Goal: Complete application form

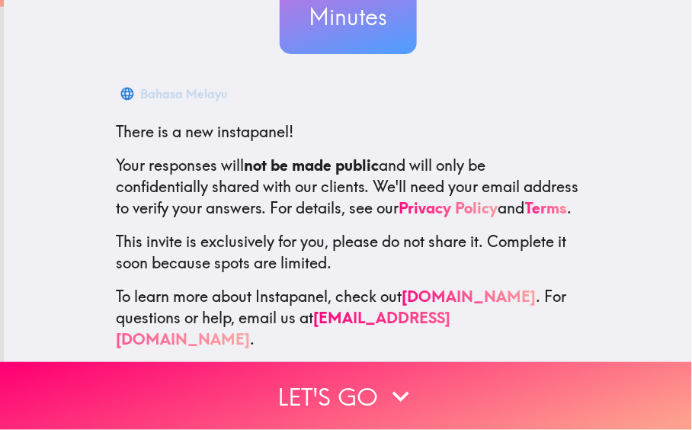
scroll to position [203, 0]
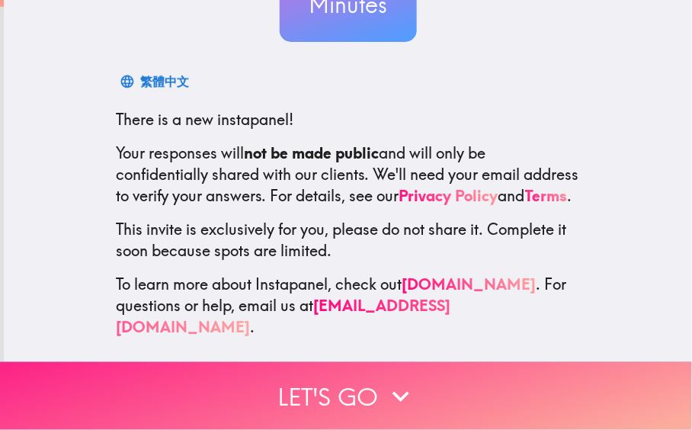
click at [284, 375] on button "Let's go" at bounding box center [346, 396] width 692 height 68
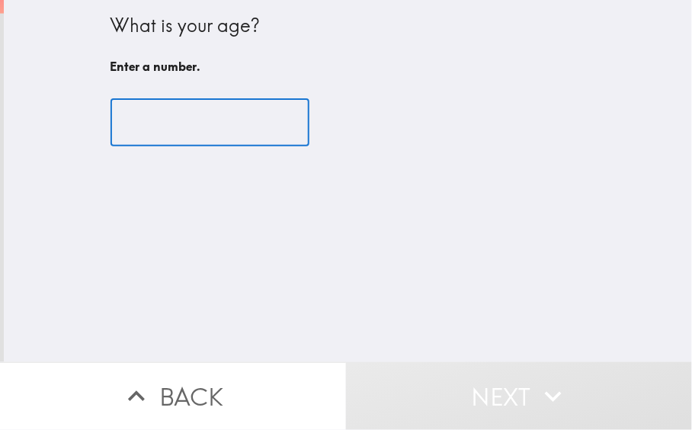
click at [174, 112] on input "number" at bounding box center [209, 122] width 199 height 47
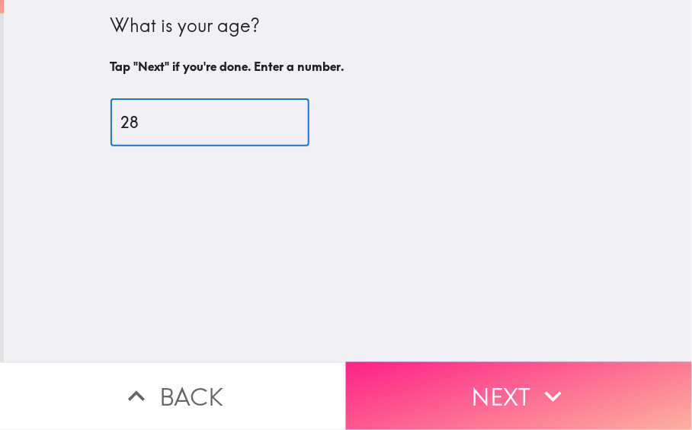
type input "28"
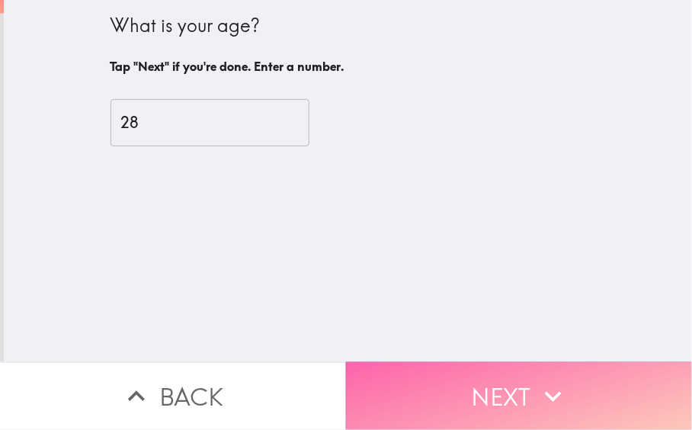
click at [447, 362] on button "Next" at bounding box center [519, 396] width 346 height 68
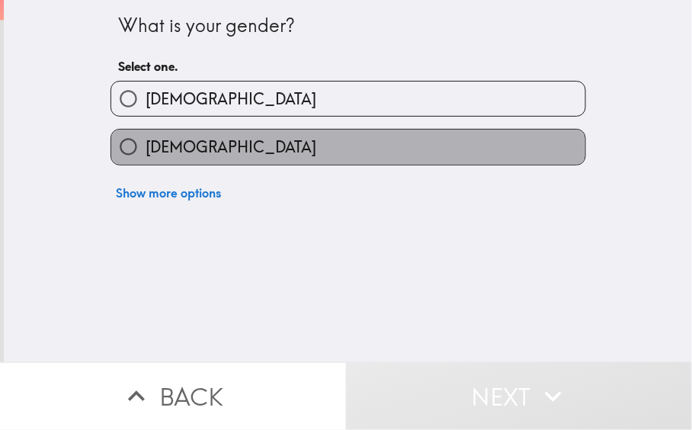
click at [273, 149] on label "[DEMOGRAPHIC_DATA]" at bounding box center [348, 146] width 474 height 34
click at [145, 149] on input "[DEMOGRAPHIC_DATA]" at bounding box center [128, 146] width 34 height 34
radio input "true"
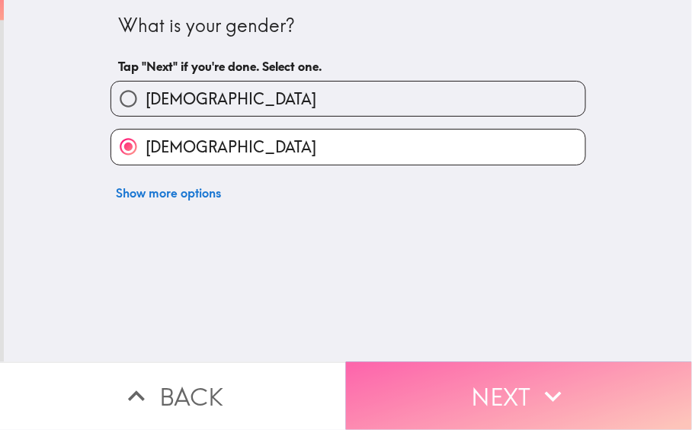
click at [438, 377] on button "Next" at bounding box center [519, 396] width 346 height 68
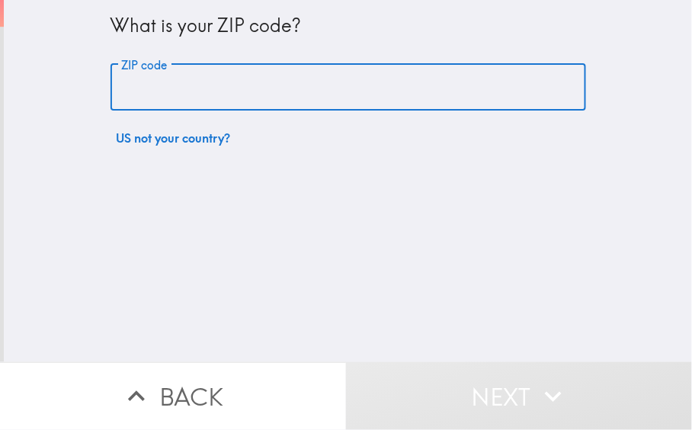
click at [221, 75] on input "ZIP code" at bounding box center [347, 87] width 475 height 47
type input "67701"
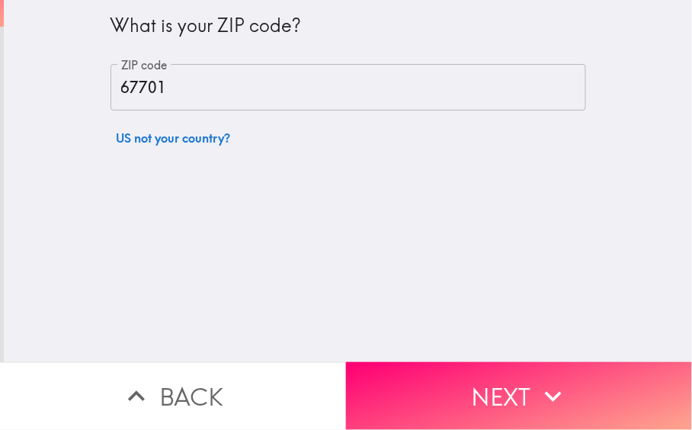
drag, startPoint x: 314, startPoint y: 161, endPoint x: 326, endPoint y: 184, distance: 25.9
click at [318, 172] on div "What is your ZIP code? ZIP code 67701 ZIP code US not your country?" at bounding box center [348, 181] width 688 height 362
click at [457, 391] on button "Next" at bounding box center [519, 396] width 346 height 68
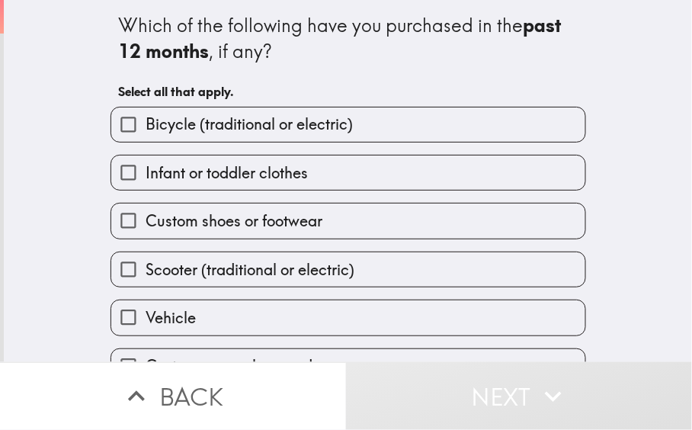
scroll to position [76, 0]
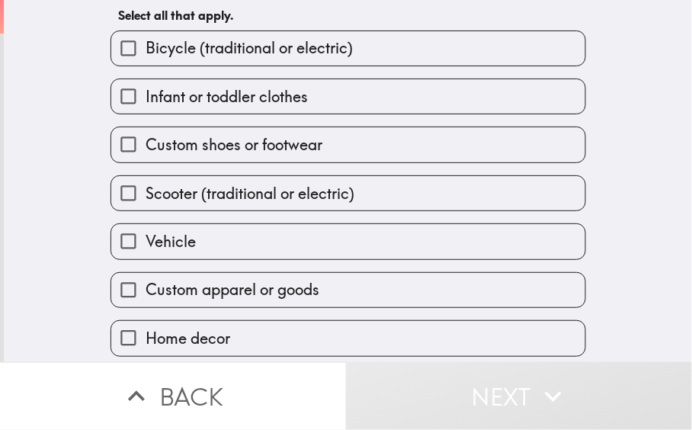
click at [312, 149] on span "Custom shoes or footwear" at bounding box center [233, 144] width 177 height 21
click at [145, 149] on input "Custom shoes or footwear" at bounding box center [128, 144] width 34 height 34
checkbox input "true"
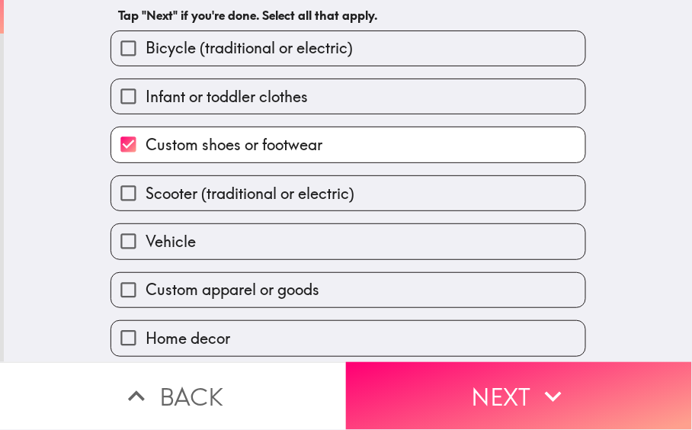
scroll to position [133, 0]
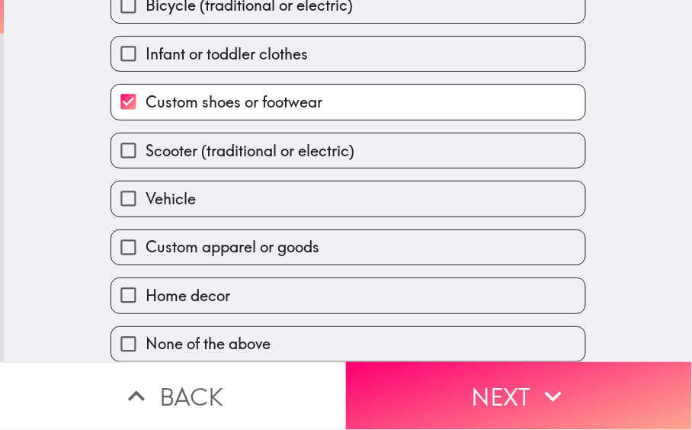
click at [381, 238] on label "Custom apparel or goods" at bounding box center [348, 247] width 474 height 34
click at [145, 238] on input "Custom apparel or goods" at bounding box center [128, 247] width 34 height 34
checkbox input "true"
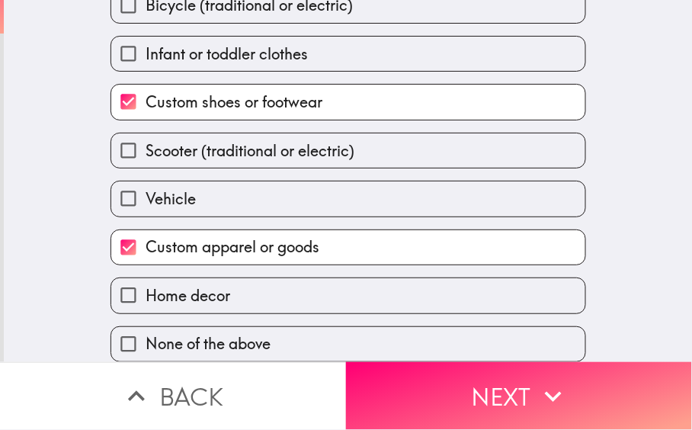
click at [362, 283] on label "Home decor" at bounding box center [348, 295] width 474 height 34
click at [145, 283] on input "Home decor" at bounding box center [128, 295] width 34 height 34
checkbox input "true"
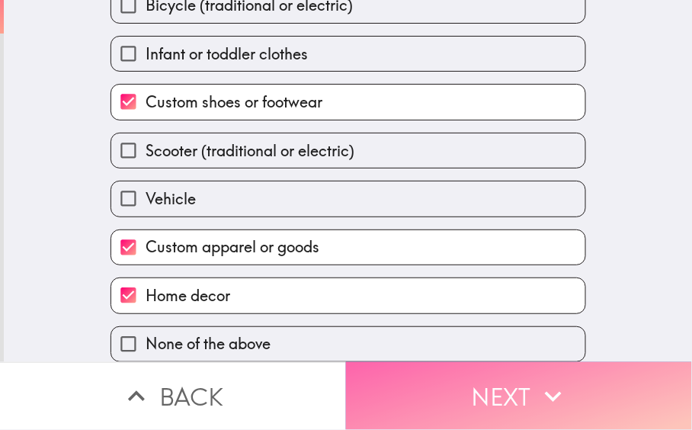
click at [458, 391] on button "Next" at bounding box center [519, 396] width 346 height 68
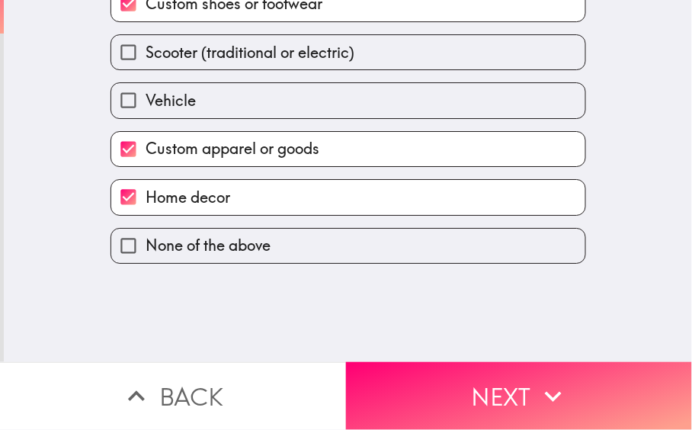
scroll to position [0, 0]
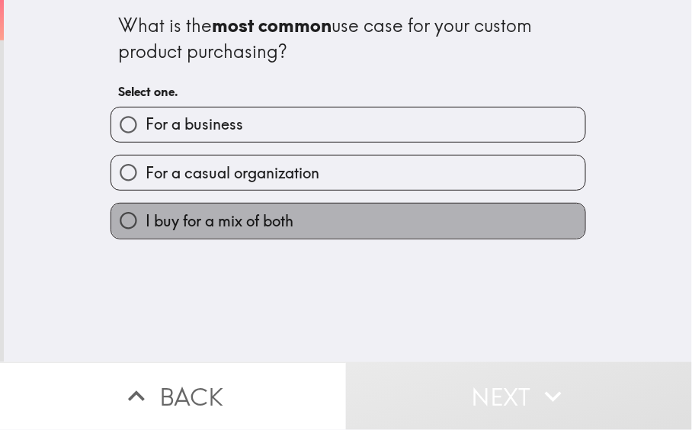
click at [305, 225] on label "I buy for a mix of both" at bounding box center [348, 220] width 474 height 34
click at [145, 225] on input "I buy for a mix of both" at bounding box center [128, 220] width 34 height 34
radio input "true"
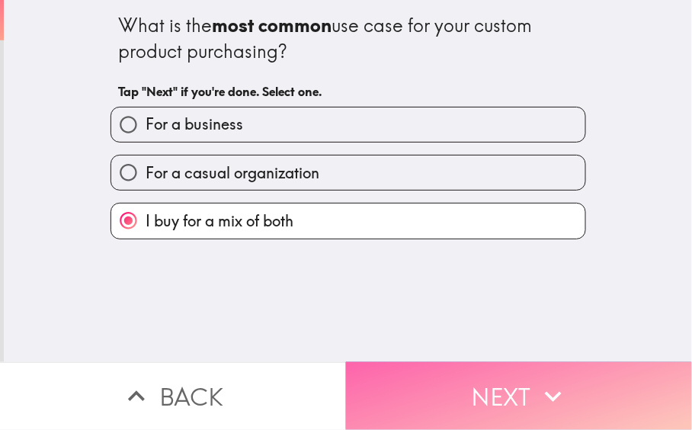
click at [437, 369] on button "Next" at bounding box center [519, 396] width 346 height 68
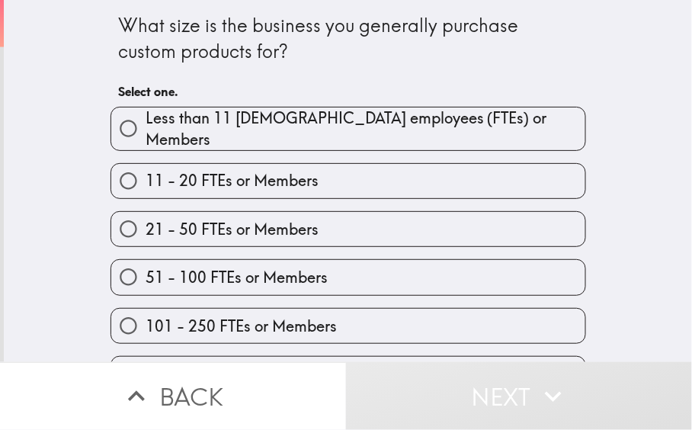
click at [356, 137] on label "Less than 11 [DEMOGRAPHIC_DATA] employees (FTEs) or Members" at bounding box center [348, 128] width 474 height 43
click at [145, 137] on input "Less than 11 [DEMOGRAPHIC_DATA] employees (FTEs) or Members" at bounding box center [128, 128] width 34 height 34
radio input "true"
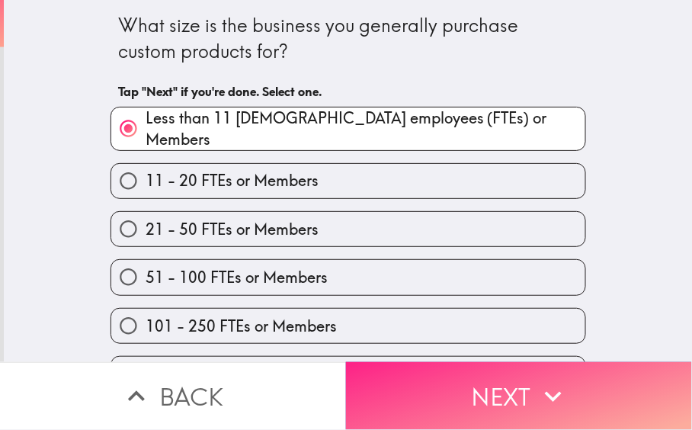
click at [449, 388] on button "Next" at bounding box center [519, 396] width 346 height 68
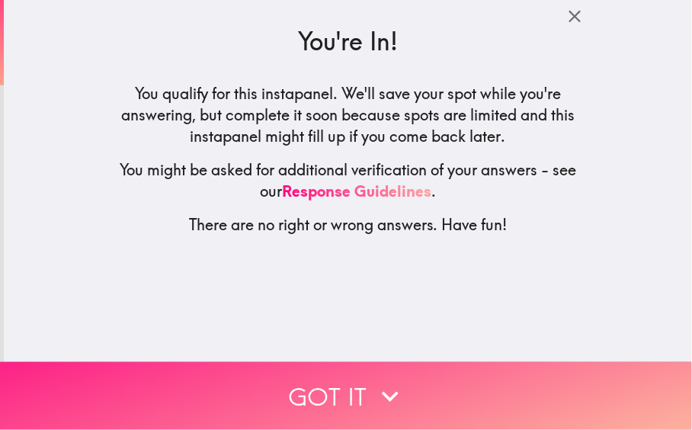
click at [340, 369] on button "Got it" at bounding box center [346, 396] width 692 height 68
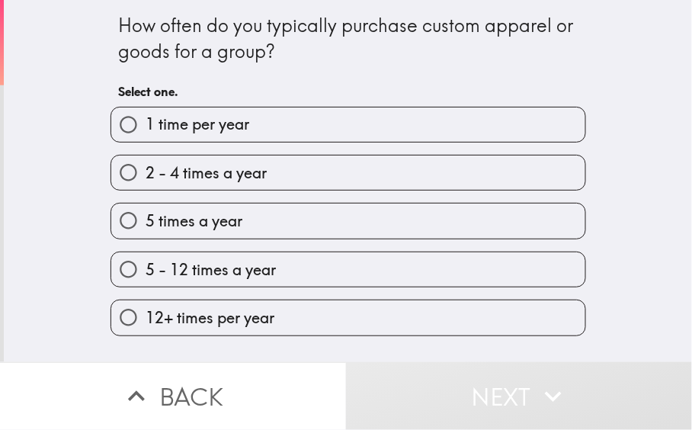
click at [219, 129] on span "1 time per year" at bounding box center [197, 123] width 104 height 21
click at [145, 129] on input "1 time per year" at bounding box center [128, 124] width 34 height 34
radio input "true"
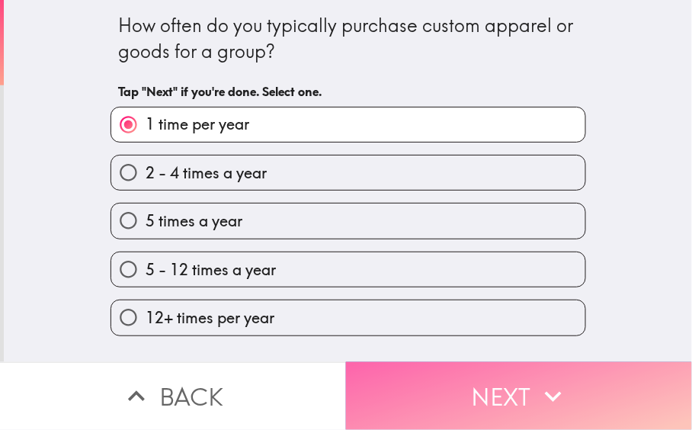
click at [420, 375] on button "Next" at bounding box center [519, 396] width 346 height 68
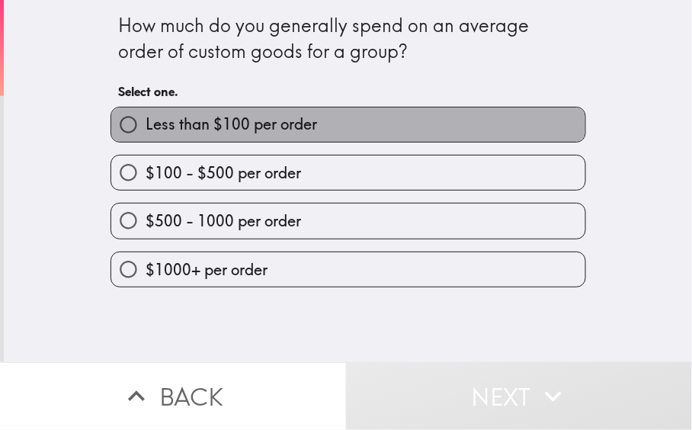
click at [259, 130] on span "Less than $100 per order" at bounding box center [230, 123] width 171 height 21
click at [145, 130] on input "Less than $100 per order" at bounding box center [128, 124] width 34 height 34
radio input "true"
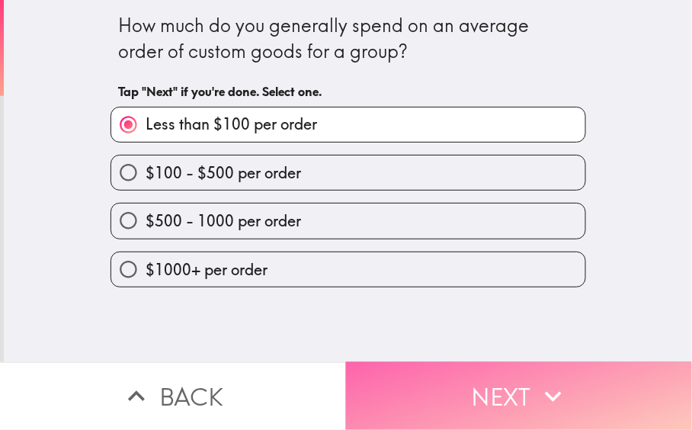
click at [425, 384] on button "Next" at bounding box center [519, 396] width 346 height 68
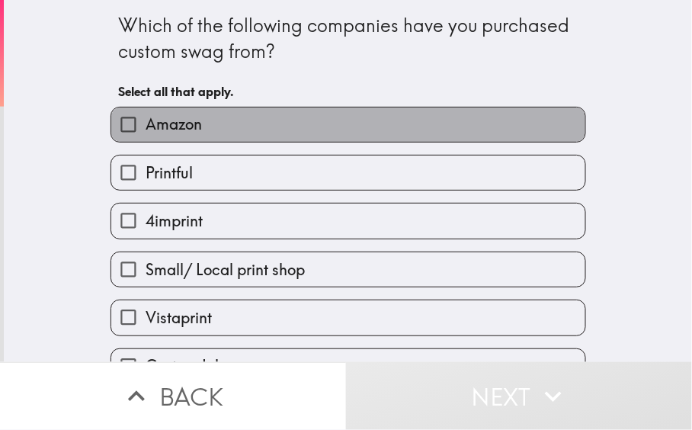
click at [241, 125] on label "Amazon" at bounding box center [348, 124] width 474 height 34
click at [145, 125] on input "Amazon" at bounding box center [128, 124] width 34 height 34
checkbox input "true"
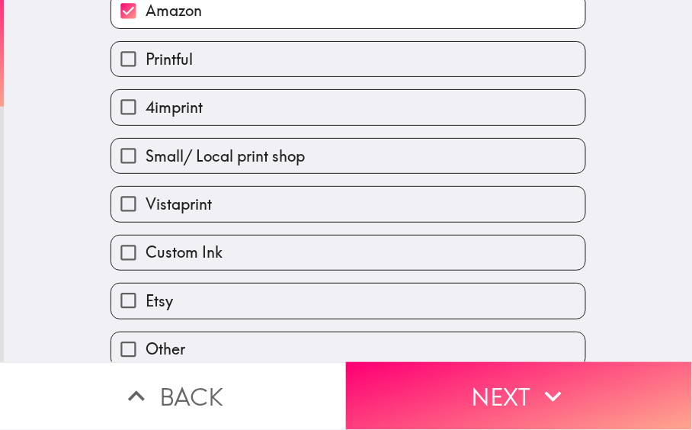
scroll to position [133, 0]
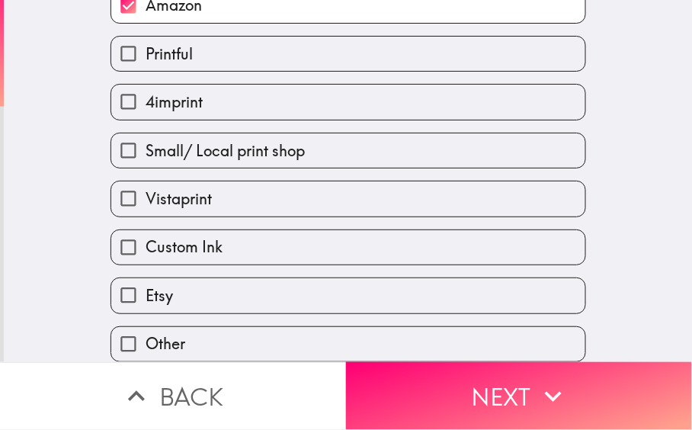
click at [266, 294] on label "Etsy" at bounding box center [348, 295] width 474 height 34
click at [145, 294] on input "Etsy" at bounding box center [128, 295] width 34 height 34
checkbox input "true"
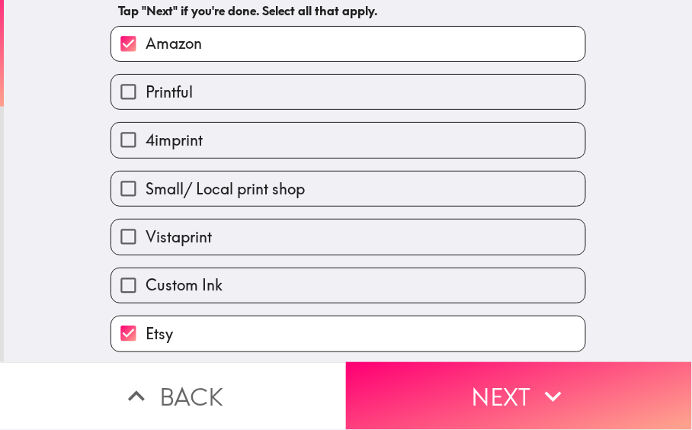
scroll to position [57, 0]
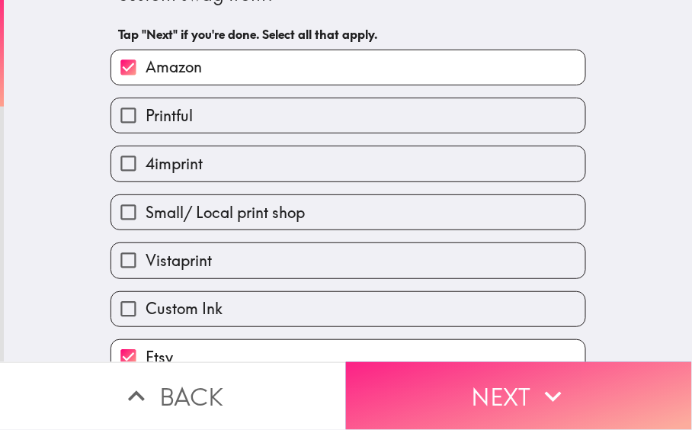
click at [446, 388] on button "Next" at bounding box center [519, 396] width 346 height 68
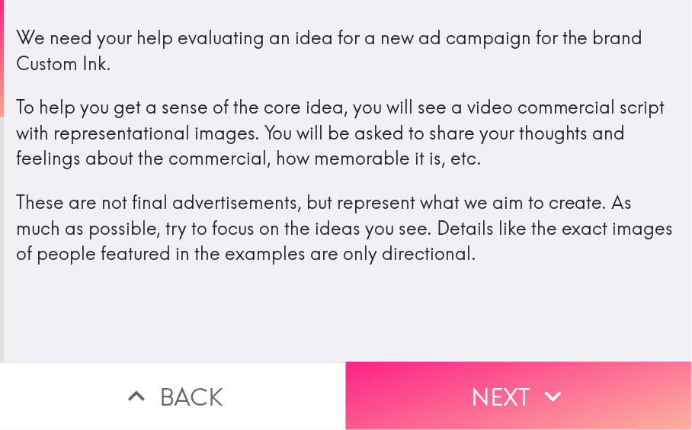
click at [430, 379] on button "Next" at bounding box center [519, 396] width 346 height 68
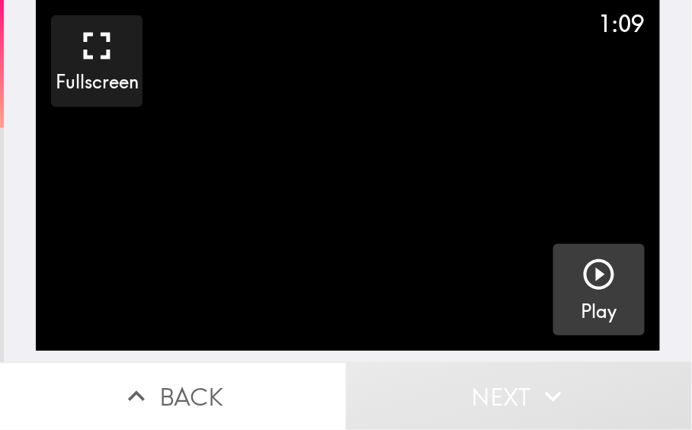
click at [591, 280] on icon "button" at bounding box center [598, 274] width 37 height 37
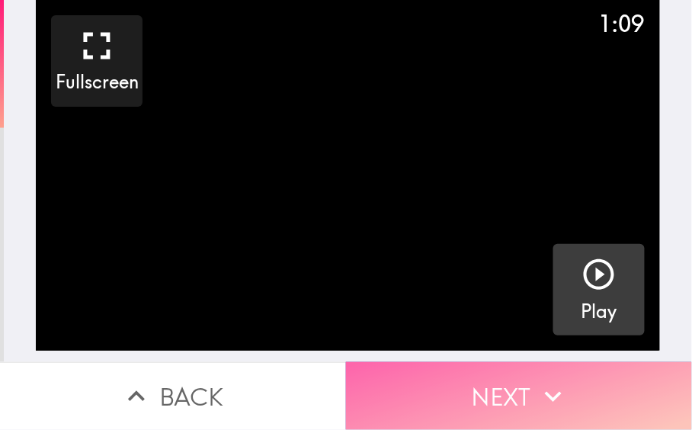
click at [591, 384] on button "Next" at bounding box center [519, 396] width 346 height 68
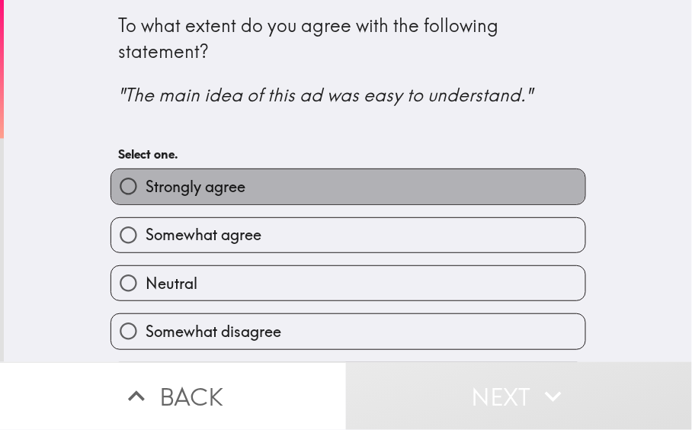
click at [315, 192] on label "Strongly agree" at bounding box center [348, 186] width 474 height 34
click at [145, 192] on input "Strongly agree" at bounding box center [128, 186] width 34 height 34
radio input "true"
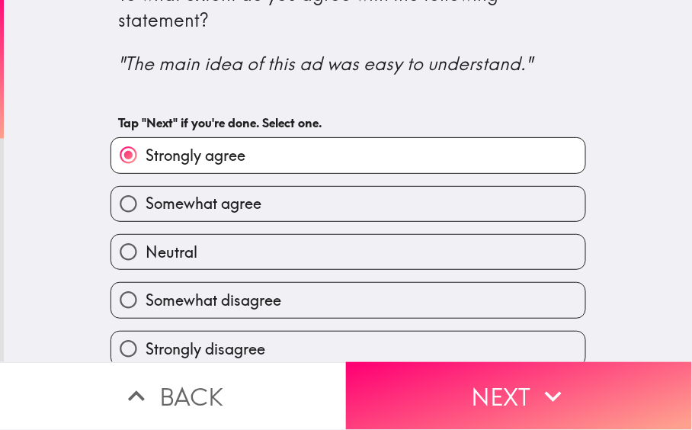
scroll to position [49, 0]
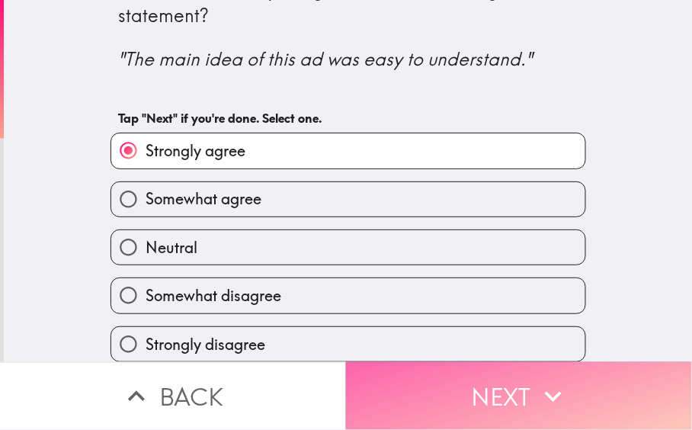
click at [431, 372] on button "Next" at bounding box center [519, 396] width 346 height 68
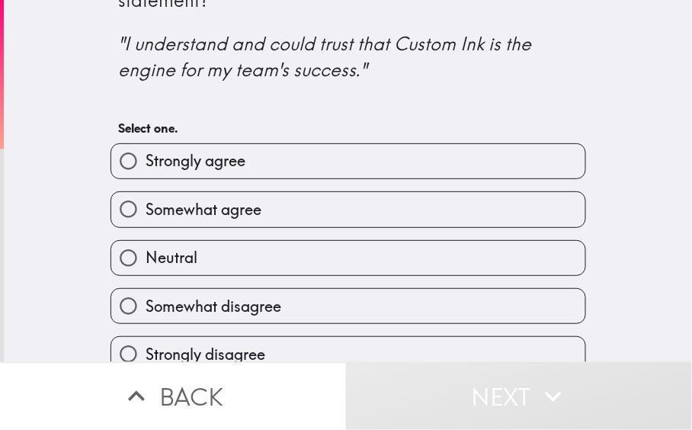
scroll to position [75, 0]
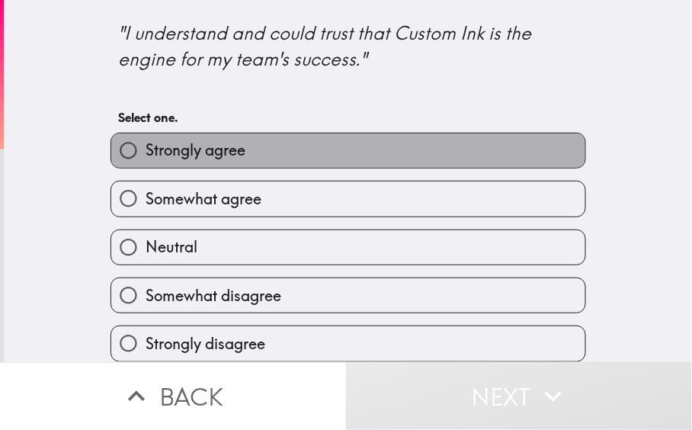
click at [265, 151] on label "Strongly agree" at bounding box center [348, 150] width 474 height 34
click at [145, 151] on input "Strongly agree" at bounding box center [128, 150] width 34 height 34
radio input "true"
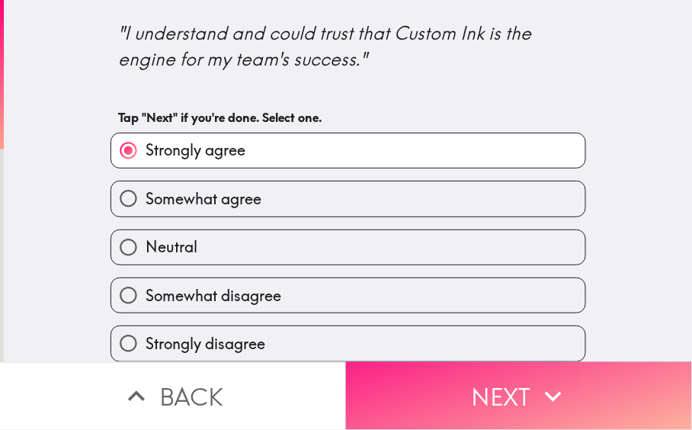
click at [425, 388] on button "Next" at bounding box center [519, 396] width 346 height 68
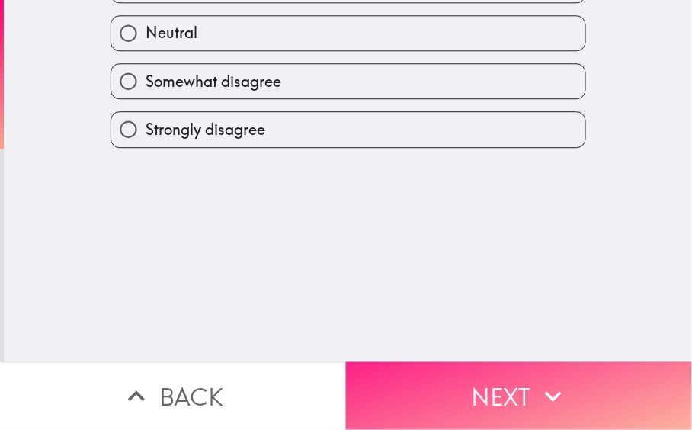
scroll to position [0, 0]
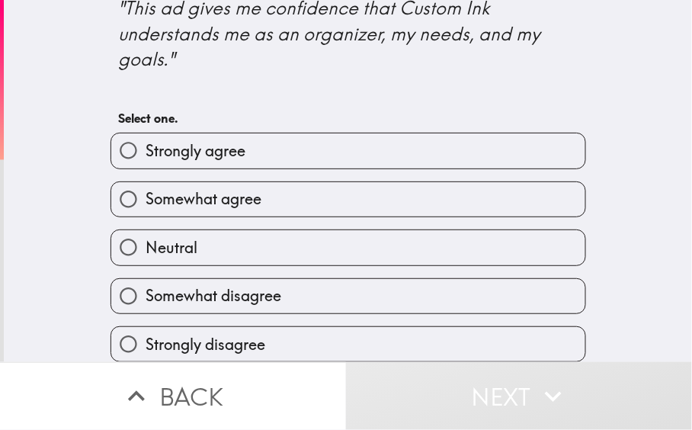
scroll to position [101, 0]
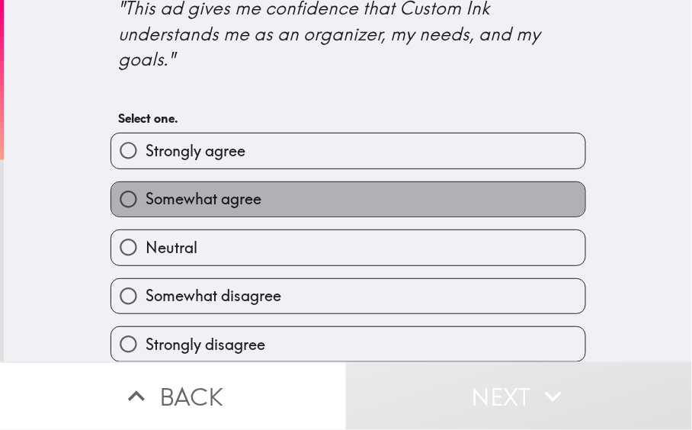
click at [362, 187] on label "Somewhat agree" at bounding box center [348, 199] width 474 height 34
click at [145, 187] on input "Somewhat agree" at bounding box center [128, 199] width 34 height 34
radio input "true"
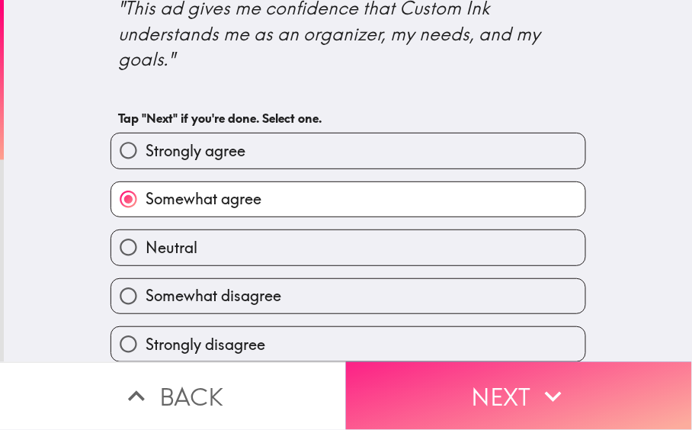
click at [466, 394] on button "Next" at bounding box center [519, 396] width 346 height 68
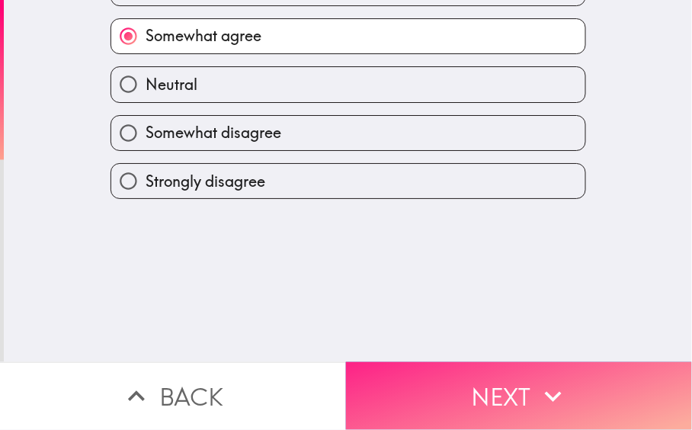
scroll to position [0, 0]
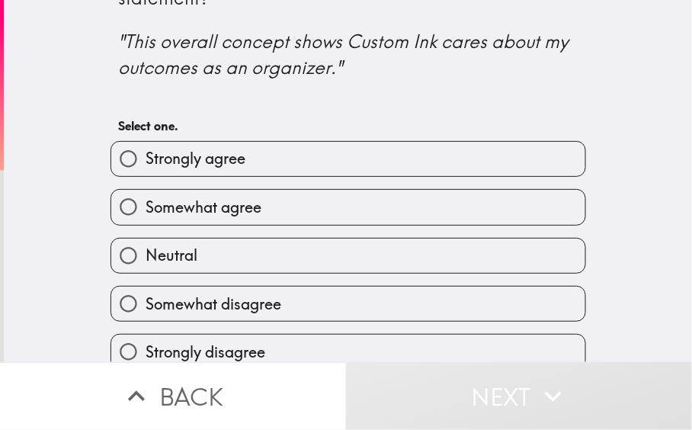
scroll to position [75, 0]
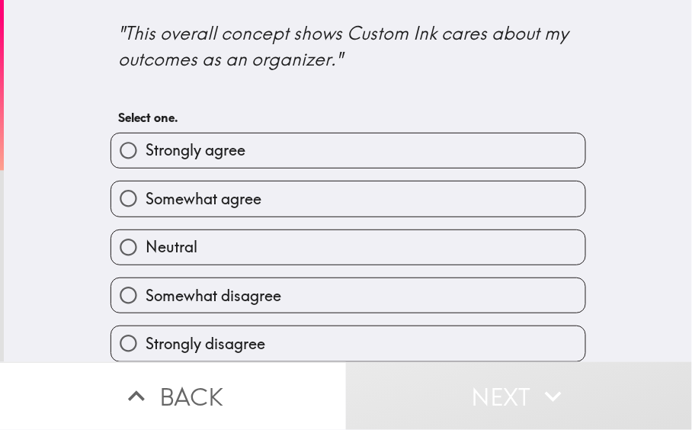
click at [324, 181] on label "Somewhat agree" at bounding box center [348, 198] width 474 height 34
click at [145, 181] on input "Somewhat agree" at bounding box center [128, 198] width 34 height 34
radio input "true"
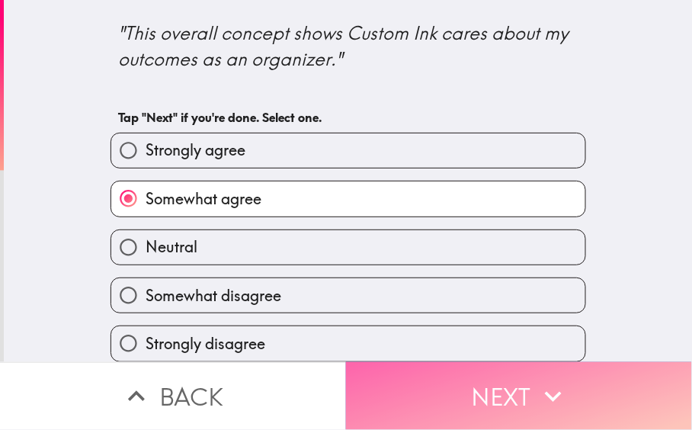
click at [410, 376] on button "Next" at bounding box center [519, 396] width 346 height 68
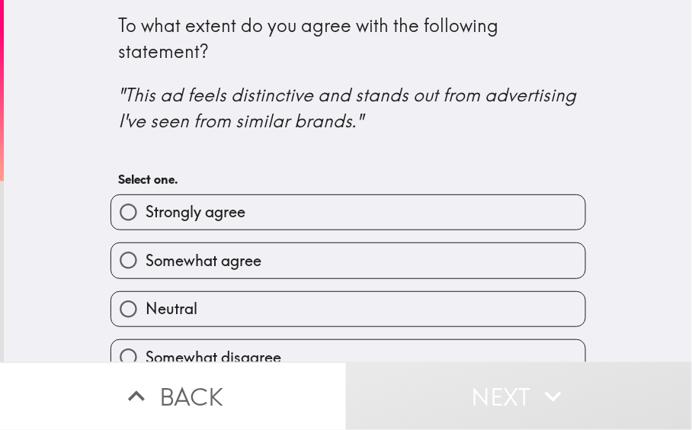
scroll to position [75, 0]
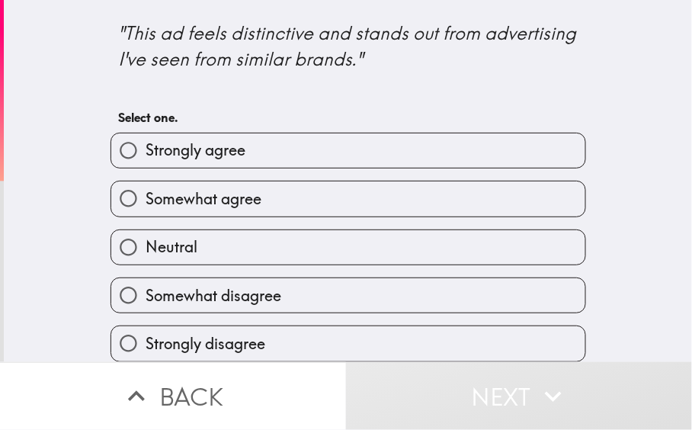
click at [211, 149] on label "Strongly agree" at bounding box center [348, 150] width 474 height 34
click at [145, 149] on input "Strongly agree" at bounding box center [128, 150] width 34 height 34
radio input "true"
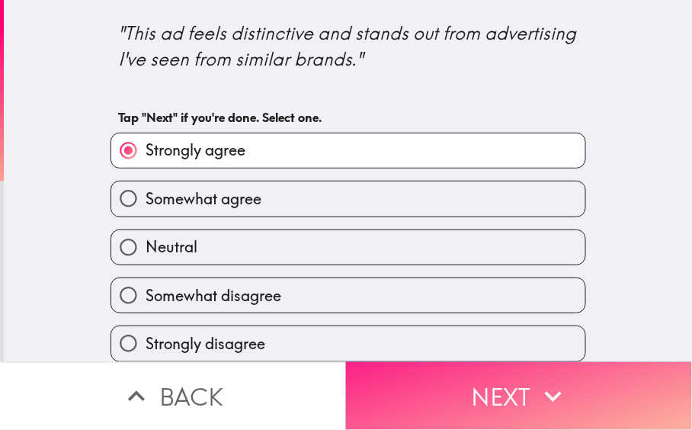
click at [442, 379] on button "Next" at bounding box center [519, 396] width 346 height 68
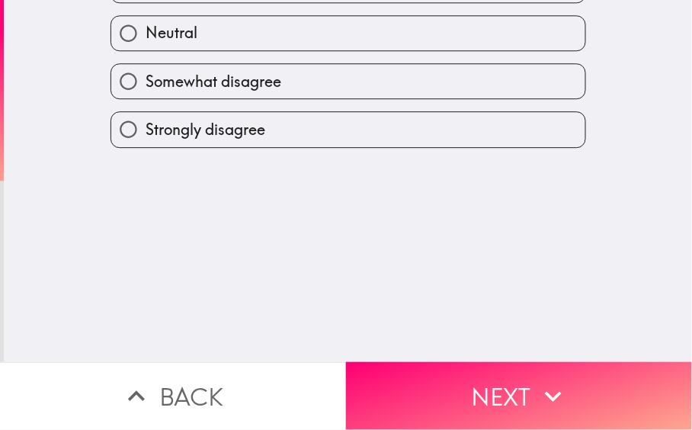
scroll to position [0, 0]
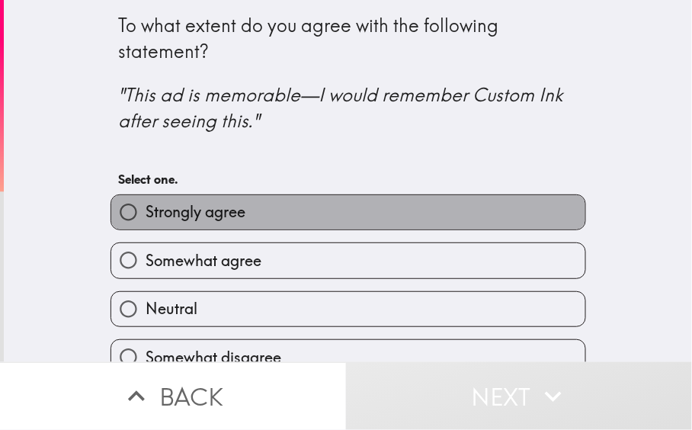
click at [255, 218] on label "Strongly agree" at bounding box center [348, 212] width 474 height 34
click at [145, 218] on input "Strongly agree" at bounding box center [128, 212] width 34 height 34
radio input "true"
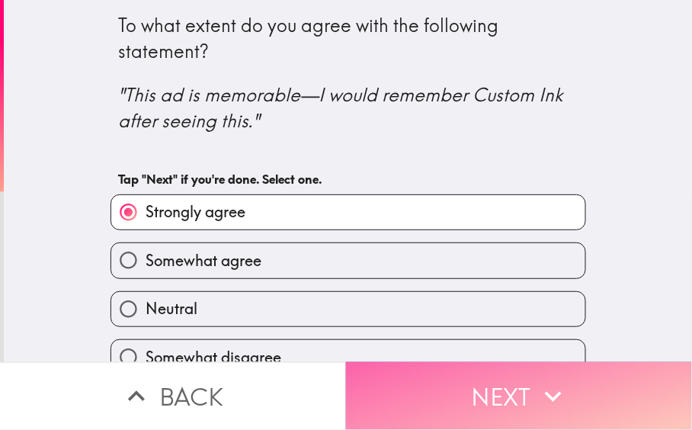
click at [480, 384] on button "Next" at bounding box center [519, 396] width 346 height 68
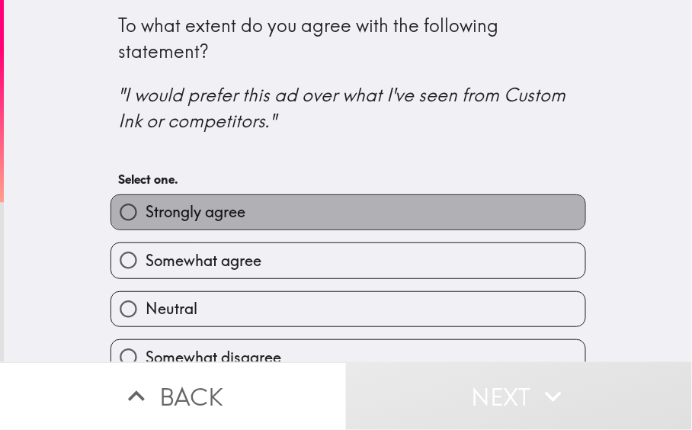
click at [317, 220] on label "Strongly agree" at bounding box center [348, 212] width 474 height 34
click at [145, 220] on input "Strongly agree" at bounding box center [128, 212] width 34 height 34
radio input "true"
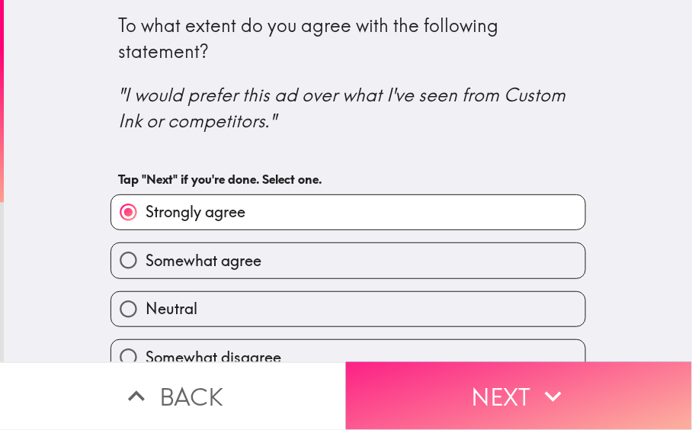
click at [410, 382] on button "Next" at bounding box center [519, 396] width 346 height 68
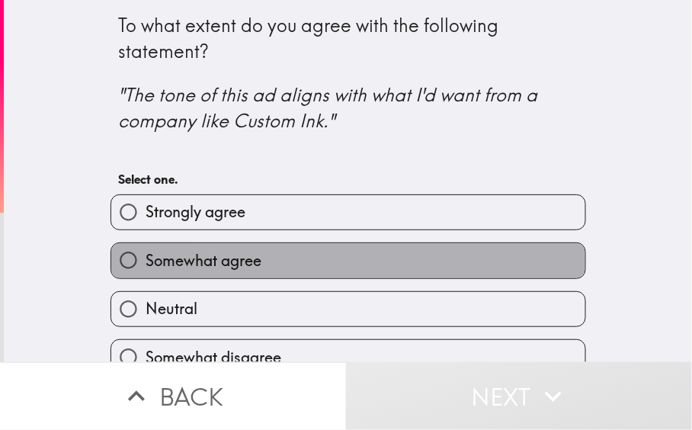
click at [305, 263] on label "Somewhat agree" at bounding box center [348, 260] width 474 height 34
click at [145, 263] on input "Somewhat agree" at bounding box center [128, 260] width 34 height 34
radio input "true"
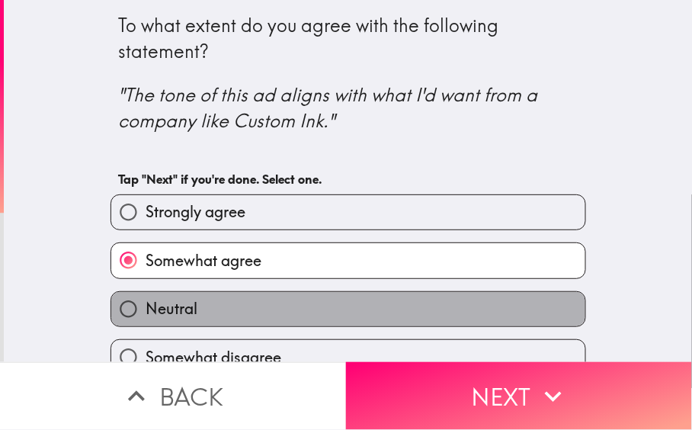
click at [338, 311] on label "Neutral" at bounding box center [348, 309] width 474 height 34
click at [145, 311] on input "Neutral" at bounding box center [128, 309] width 34 height 34
radio input "true"
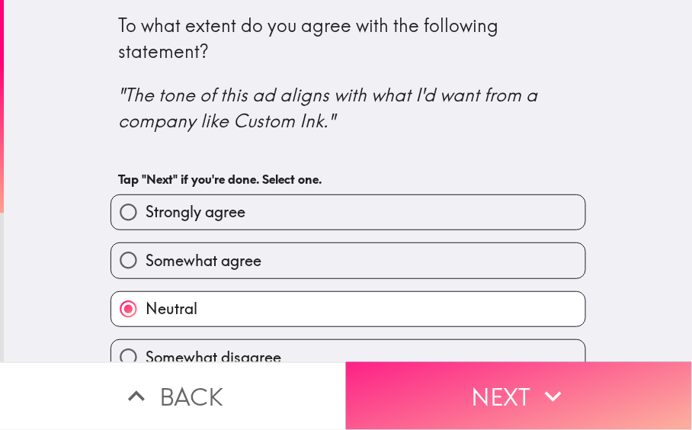
click at [436, 390] on button "Next" at bounding box center [519, 396] width 346 height 68
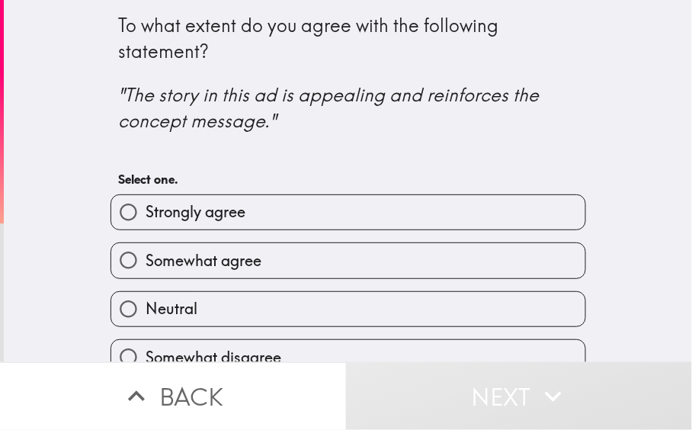
click at [276, 277] on label "Somewhat agree" at bounding box center [348, 260] width 474 height 34
click at [145, 277] on input "Somewhat agree" at bounding box center [128, 260] width 34 height 34
radio input "true"
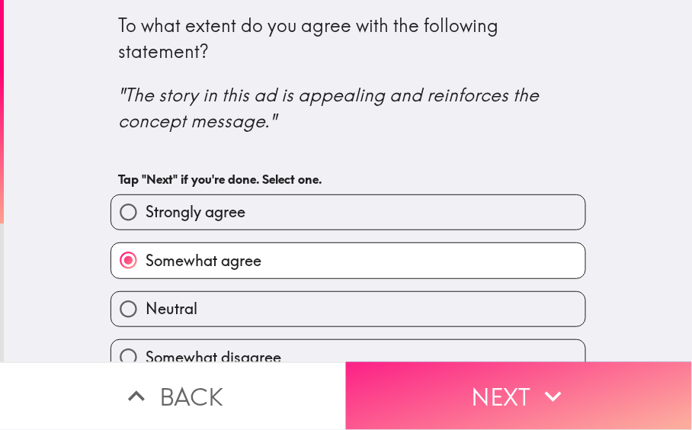
click at [417, 387] on button "Next" at bounding box center [519, 396] width 346 height 68
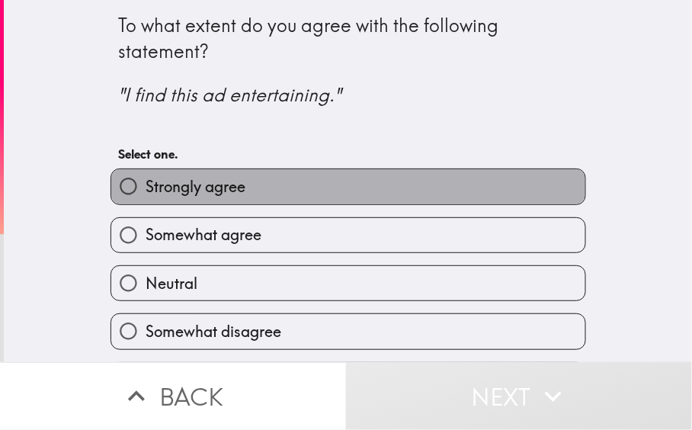
click at [299, 193] on label "Strongly agree" at bounding box center [348, 186] width 474 height 34
click at [145, 193] on input "Strongly agree" at bounding box center [128, 186] width 34 height 34
radio input "true"
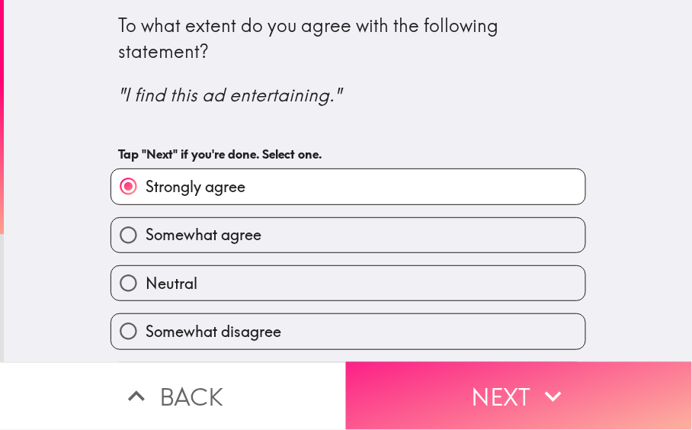
click at [410, 370] on button "Next" at bounding box center [519, 396] width 346 height 68
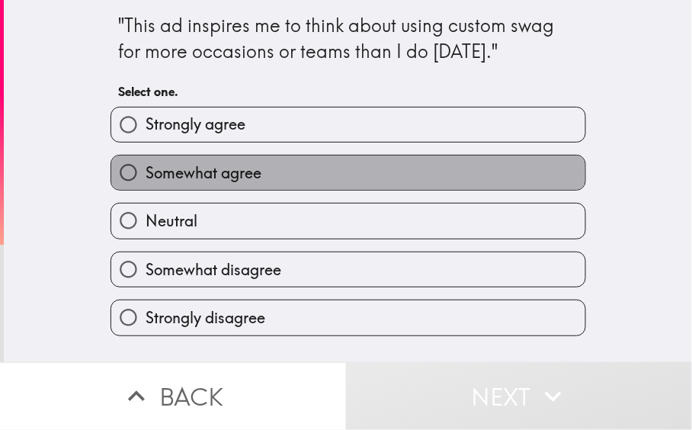
click at [258, 164] on label "Somewhat agree" at bounding box center [348, 172] width 474 height 34
click at [145, 164] on input "Somewhat agree" at bounding box center [128, 172] width 34 height 34
radio input "true"
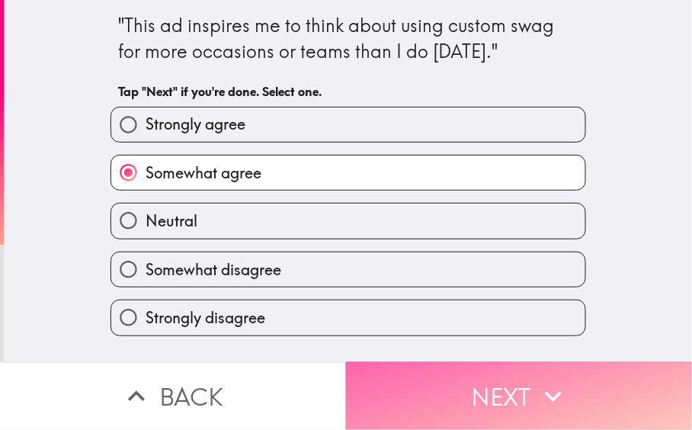
click at [450, 392] on button "Next" at bounding box center [519, 396] width 346 height 68
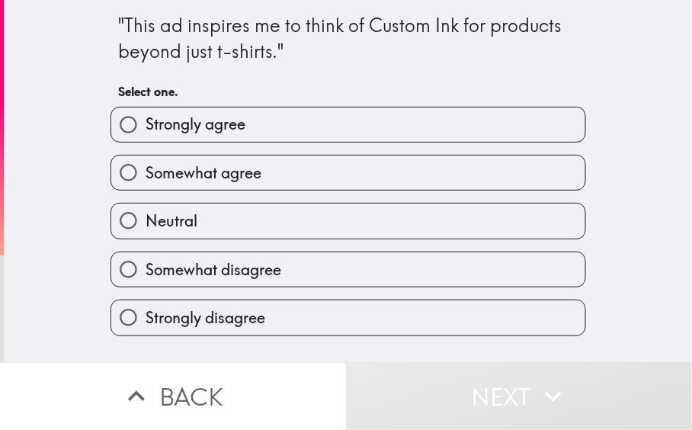
click at [247, 134] on label "Strongly agree" at bounding box center [348, 124] width 474 height 34
click at [145, 134] on input "Strongly agree" at bounding box center [128, 124] width 34 height 34
radio input "true"
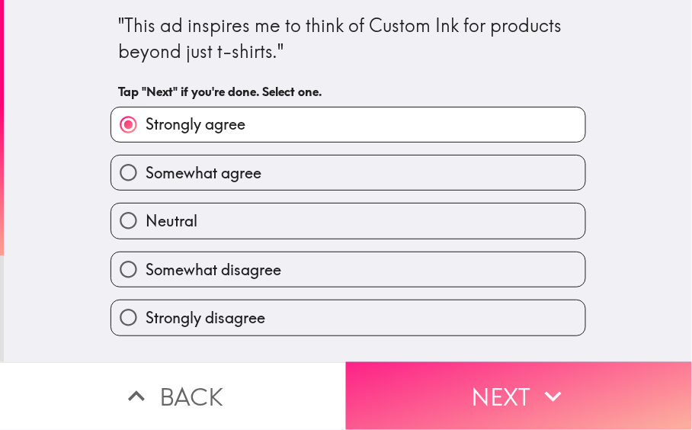
click at [443, 397] on button "Next" at bounding box center [519, 396] width 346 height 68
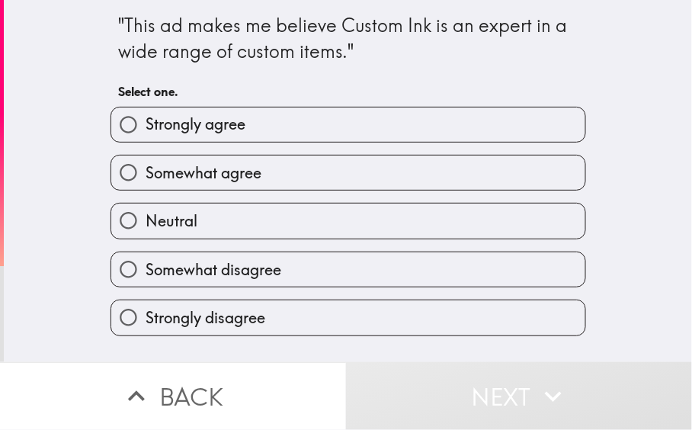
click at [219, 167] on span "Somewhat agree" at bounding box center [203, 172] width 116 height 21
click at [145, 167] on input "Somewhat agree" at bounding box center [128, 172] width 34 height 34
radio input "true"
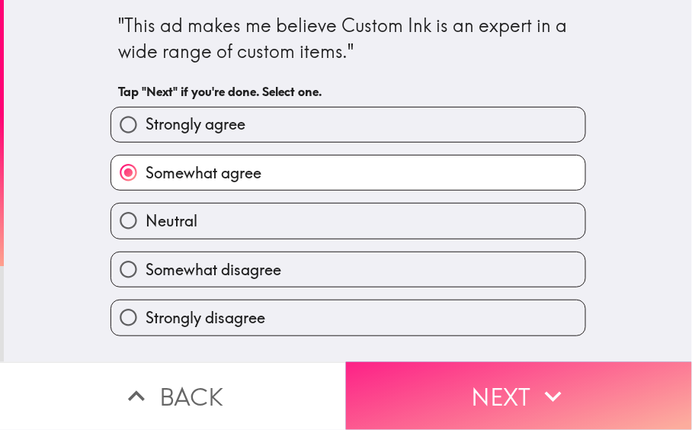
click at [392, 369] on button "Next" at bounding box center [519, 396] width 346 height 68
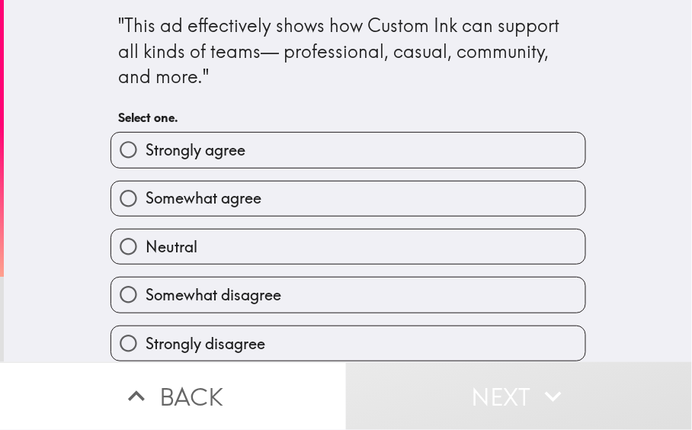
click at [325, 147] on label "Strongly agree" at bounding box center [348, 150] width 474 height 34
click at [145, 147] on input "Strongly agree" at bounding box center [128, 150] width 34 height 34
radio input "true"
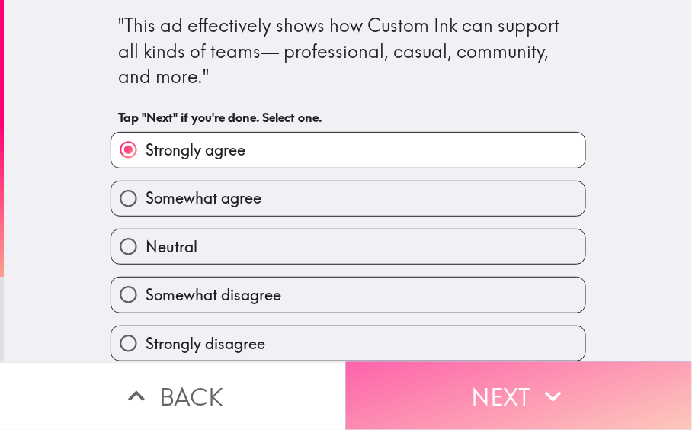
click at [409, 385] on button "Next" at bounding box center [519, 396] width 346 height 68
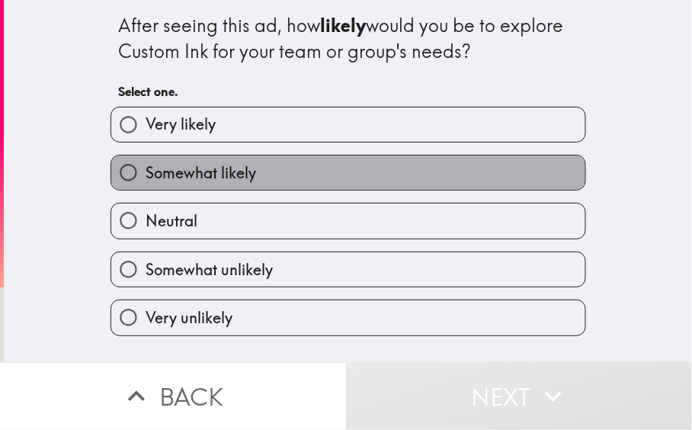
click at [285, 166] on label "Somewhat likely" at bounding box center [348, 172] width 474 height 34
click at [145, 166] on input "Somewhat likely" at bounding box center [128, 172] width 34 height 34
radio input "true"
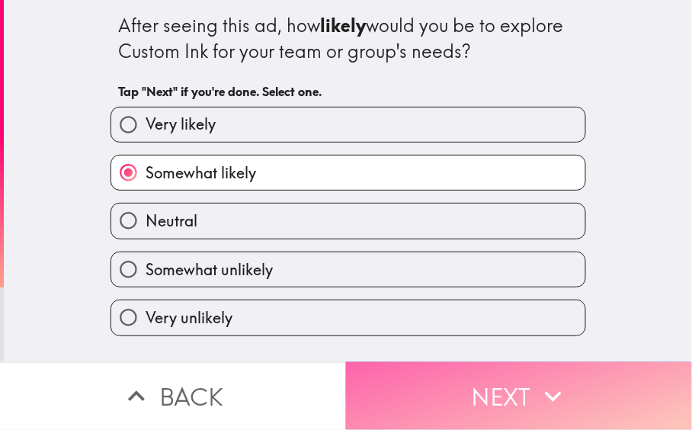
click at [432, 377] on button "Next" at bounding box center [519, 396] width 346 height 68
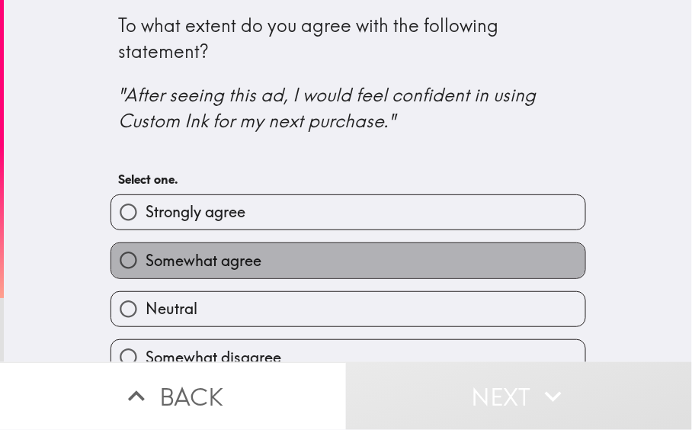
click at [248, 267] on span "Somewhat agree" at bounding box center [203, 260] width 116 height 21
click at [145, 267] on input "Somewhat agree" at bounding box center [128, 260] width 34 height 34
radio input "true"
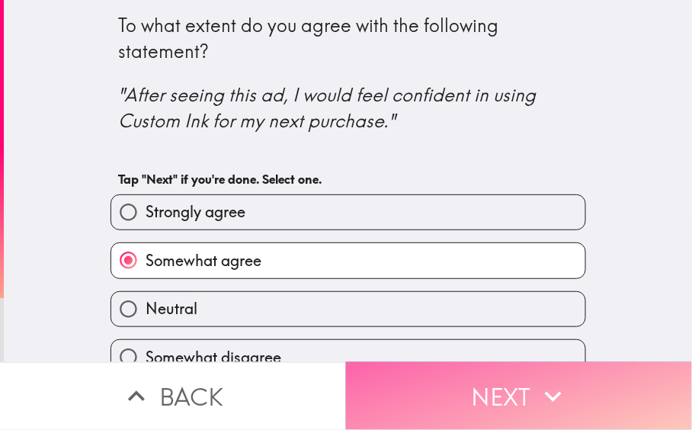
click at [513, 381] on button "Next" at bounding box center [519, 396] width 346 height 68
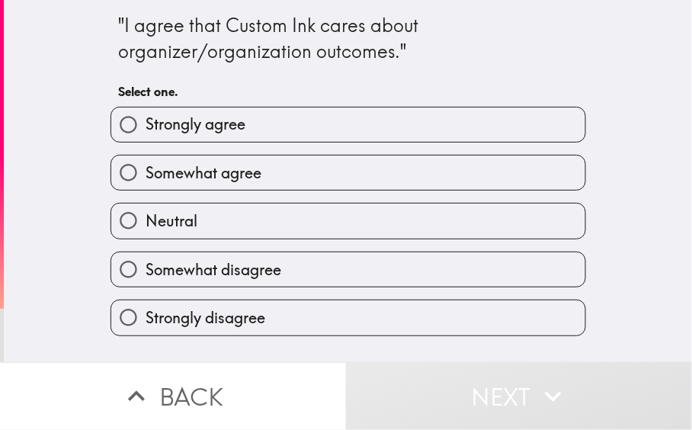
click at [291, 171] on label "Somewhat agree" at bounding box center [348, 172] width 474 height 34
click at [145, 171] on input "Somewhat agree" at bounding box center [128, 172] width 34 height 34
radio input "true"
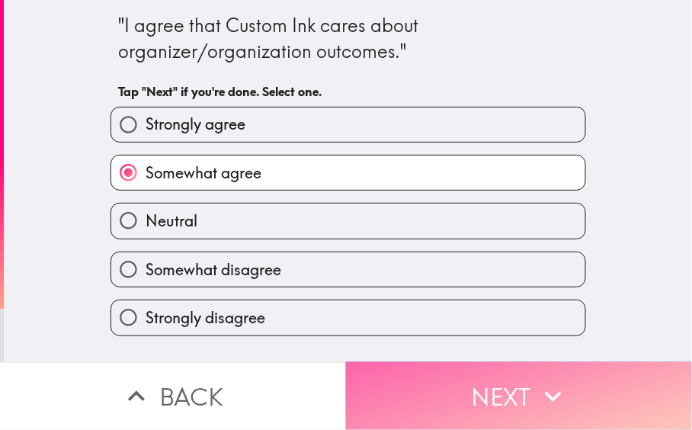
click at [375, 369] on button "Next" at bounding box center [519, 396] width 346 height 68
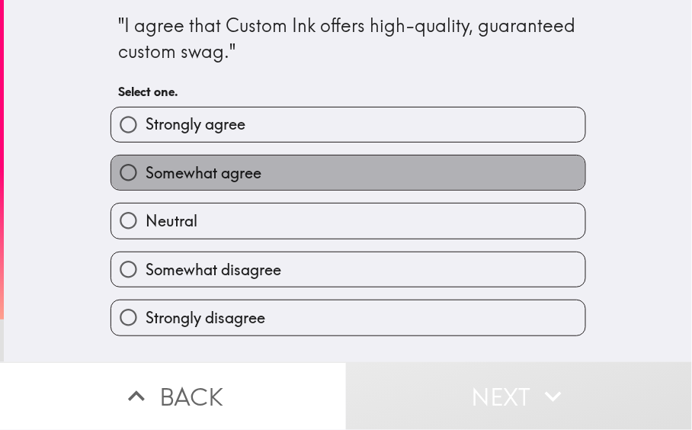
click at [271, 168] on label "Somewhat agree" at bounding box center [348, 172] width 474 height 34
click at [145, 168] on input "Somewhat agree" at bounding box center [128, 172] width 34 height 34
radio input "true"
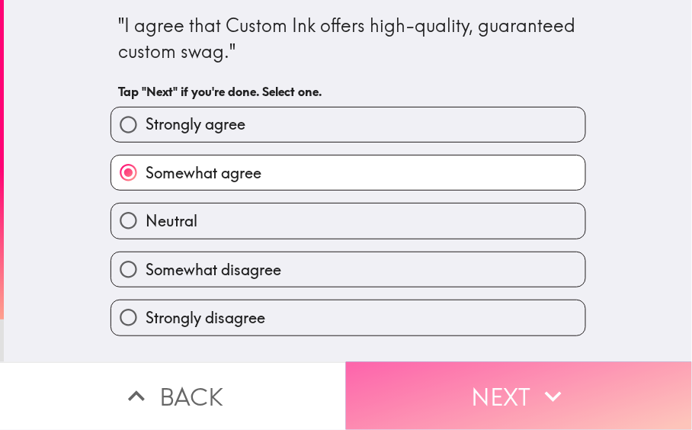
click at [450, 385] on button "Next" at bounding box center [519, 396] width 346 height 68
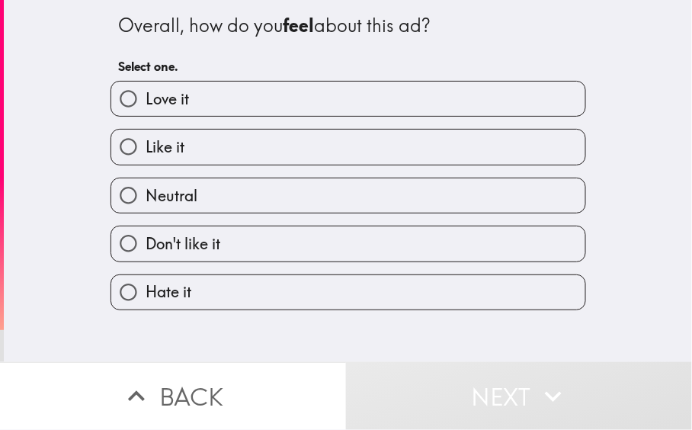
click at [182, 143] on label "Like it" at bounding box center [348, 146] width 474 height 34
click at [145, 143] on input "Like it" at bounding box center [128, 146] width 34 height 34
radio input "true"
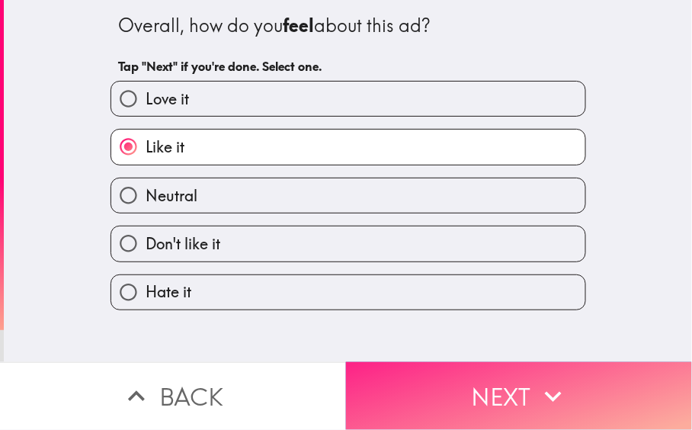
click at [414, 405] on button "Next" at bounding box center [519, 396] width 346 height 68
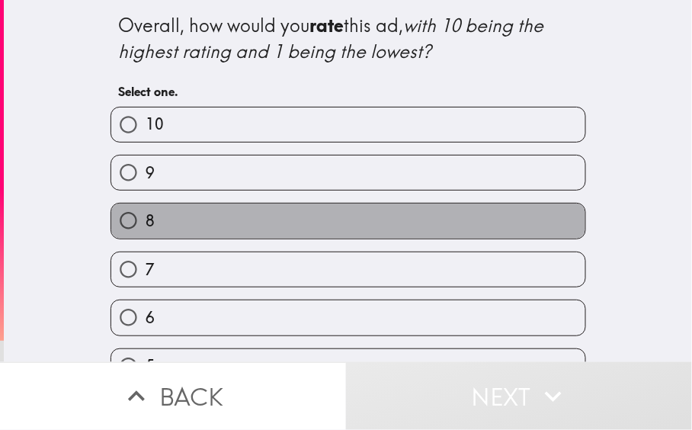
click at [184, 213] on label "8" at bounding box center [348, 220] width 474 height 34
click at [145, 213] on input "8" at bounding box center [128, 220] width 34 height 34
radio input "true"
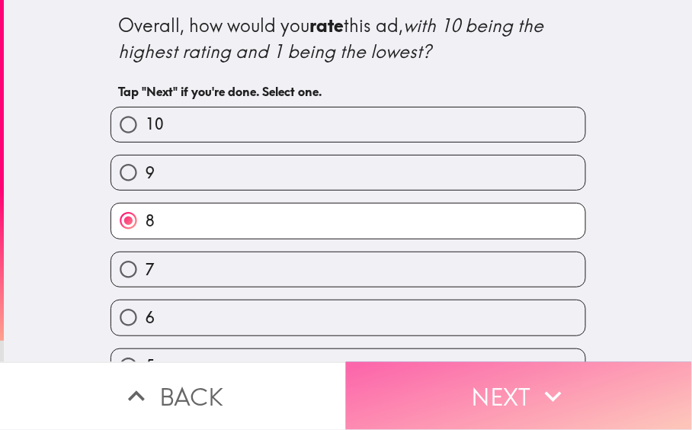
click at [442, 381] on button "Next" at bounding box center [519, 396] width 346 height 68
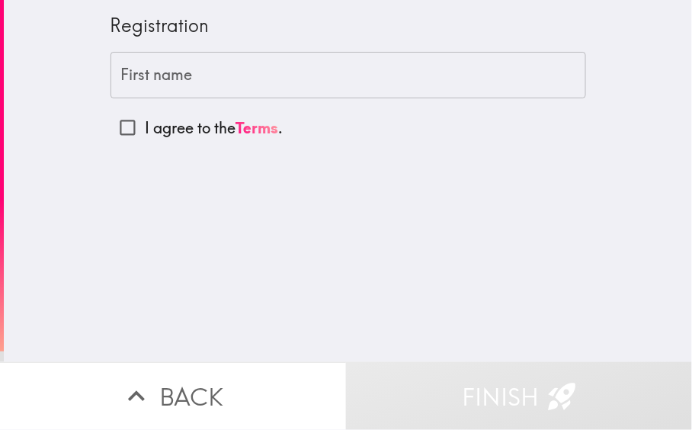
click at [204, 85] on input "First name" at bounding box center [347, 75] width 475 height 47
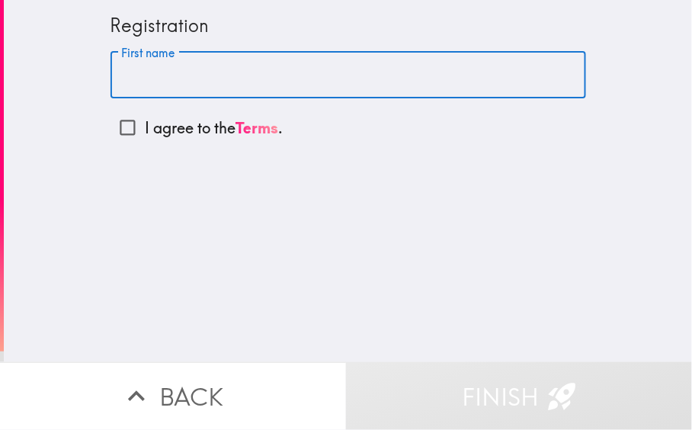
type input "Raven"
click at [110, 130] on input "I agree to the Terms ." at bounding box center [127, 127] width 34 height 34
checkbox input "true"
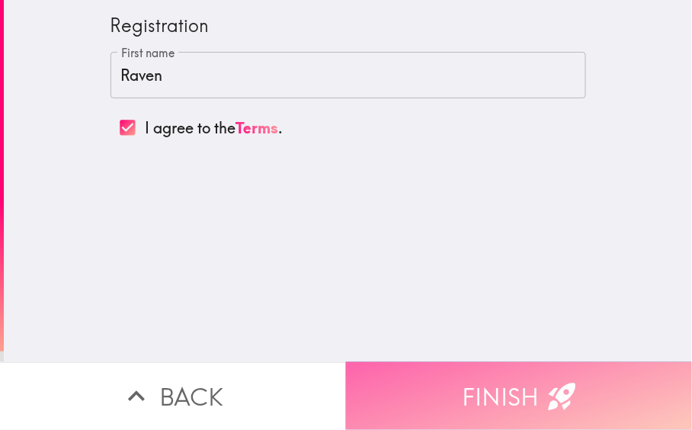
click at [463, 385] on button "Finish" at bounding box center [519, 396] width 346 height 68
